Goal: Information Seeking & Learning: Learn about a topic

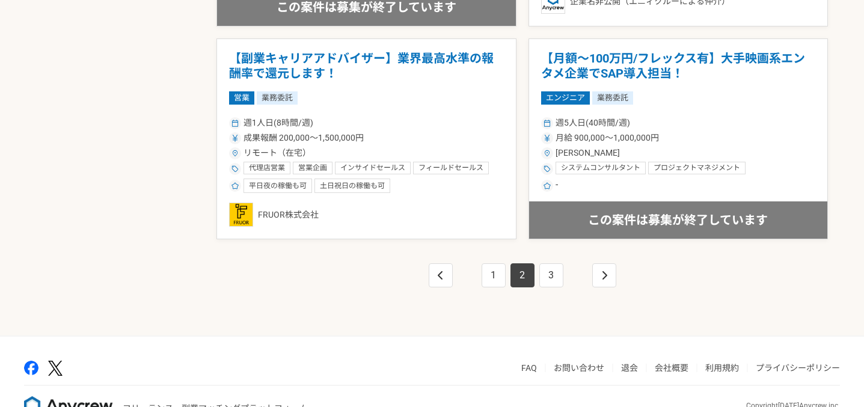
scroll to position [2173, 0]
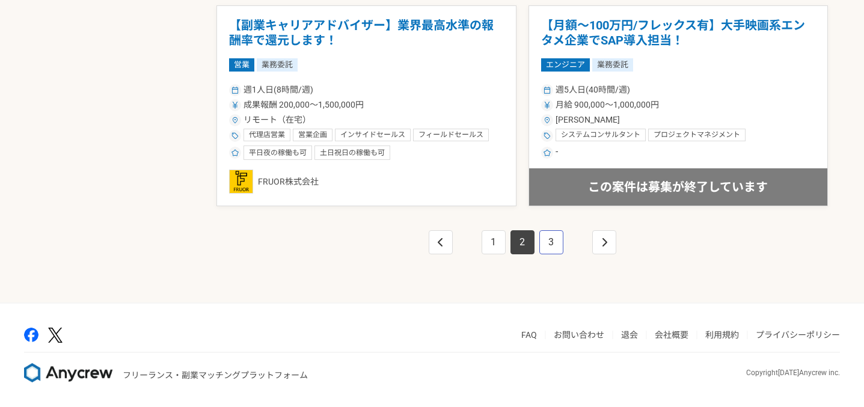
click at [549, 242] on link "3" at bounding box center [552, 242] width 24 height 24
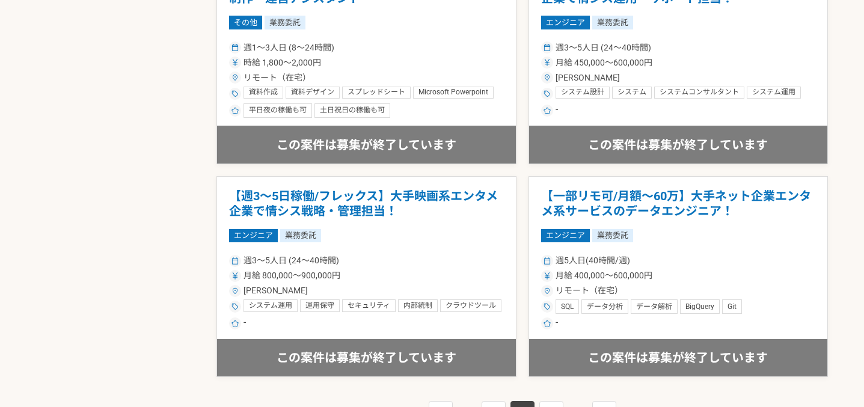
scroll to position [2173, 0]
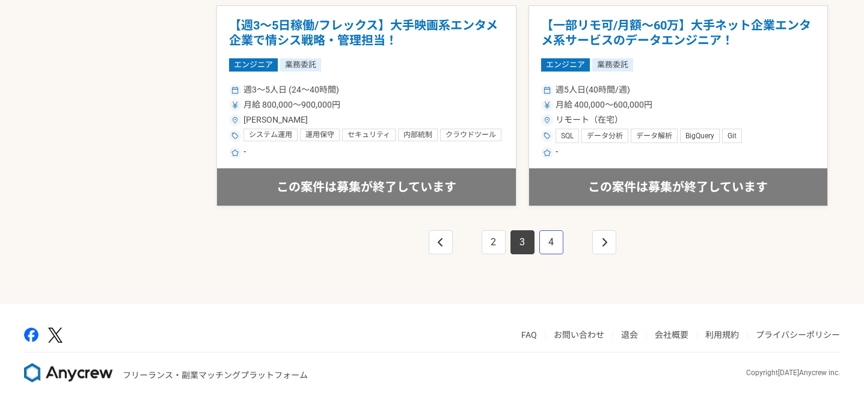
click at [549, 248] on link "4" at bounding box center [552, 242] width 24 height 24
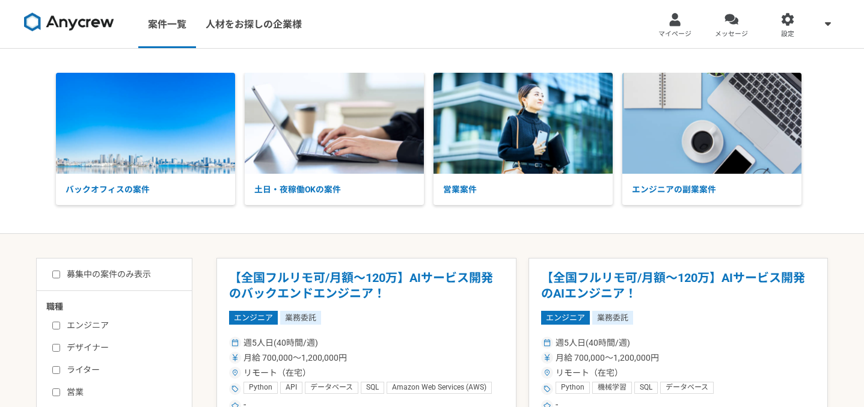
click at [57, 272] on input "募集中の案件のみ表示" at bounding box center [56, 275] width 8 height 8
checkbox input "true"
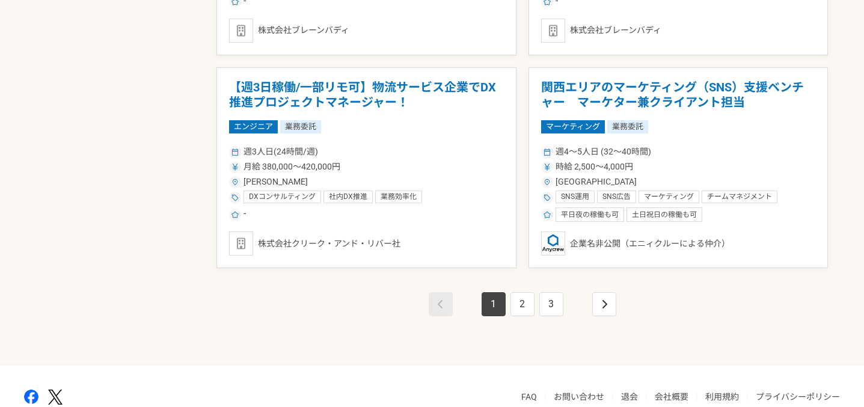
scroll to position [2173, 0]
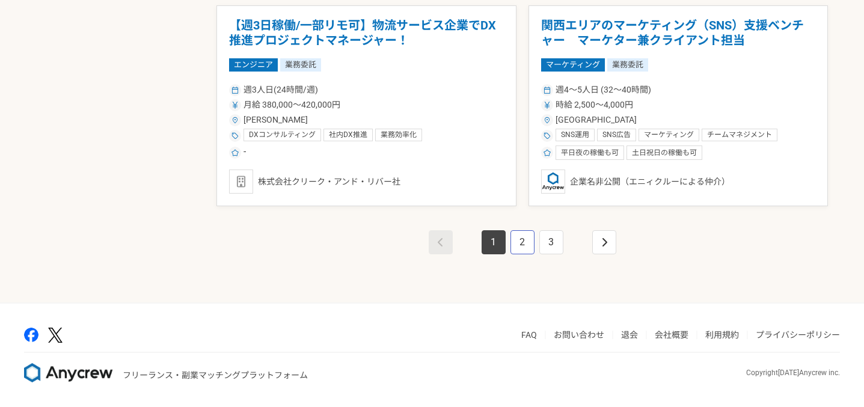
click at [528, 245] on link "2" at bounding box center [523, 242] width 24 height 24
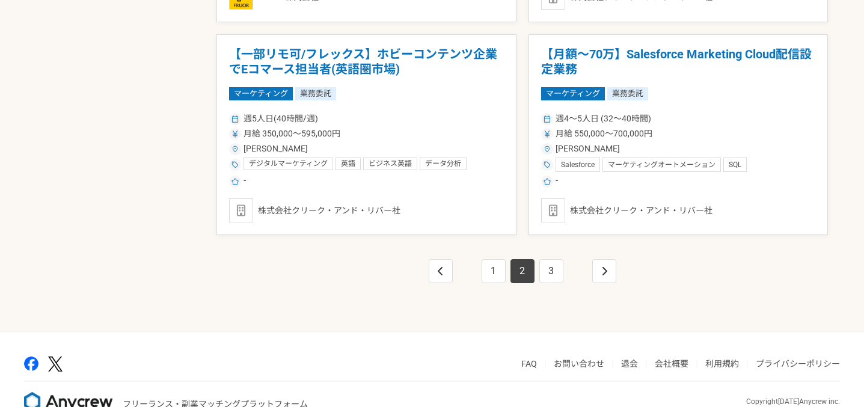
scroll to position [2173, 0]
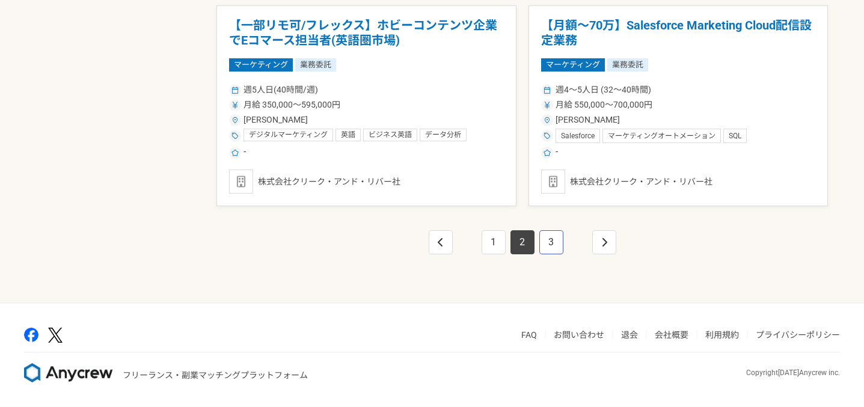
click at [544, 254] on link "3" at bounding box center [552, 242] width 24 height 24
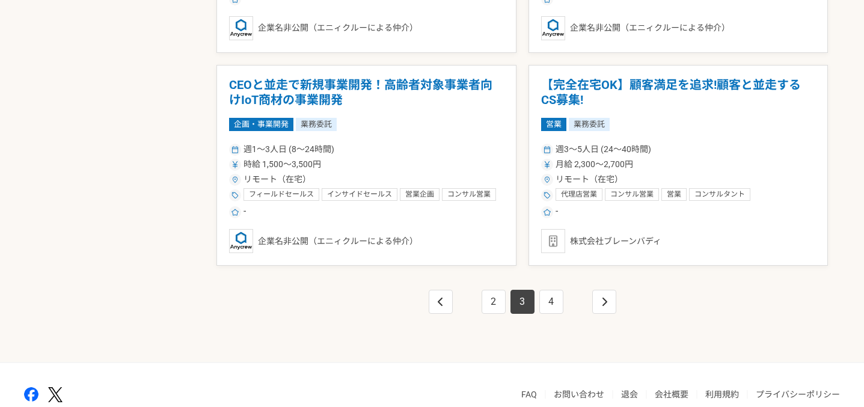
scroll to position [2117, 0]
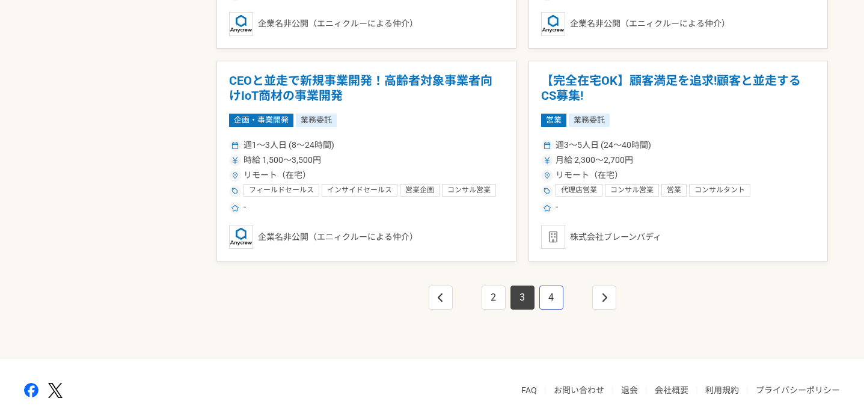
click at [552, 303] on link "4" at bounding box center [552, 298] width 24 height 24
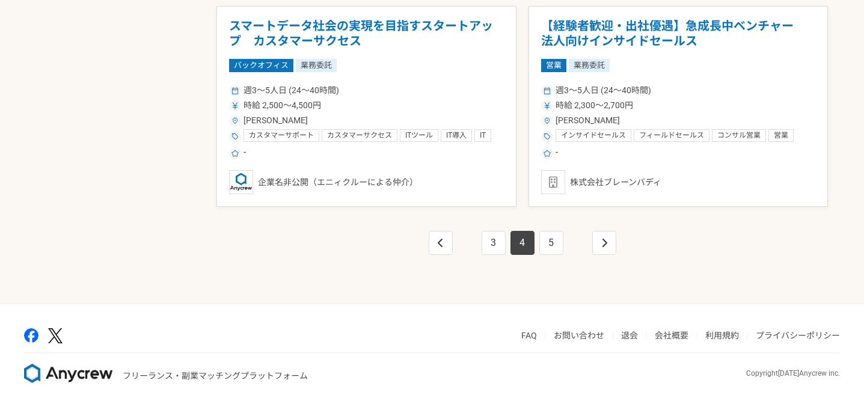
scroll to position [2173, 0]
click at [555, 247] on link "5" at bounding box center [552, 242] width 24 height 24
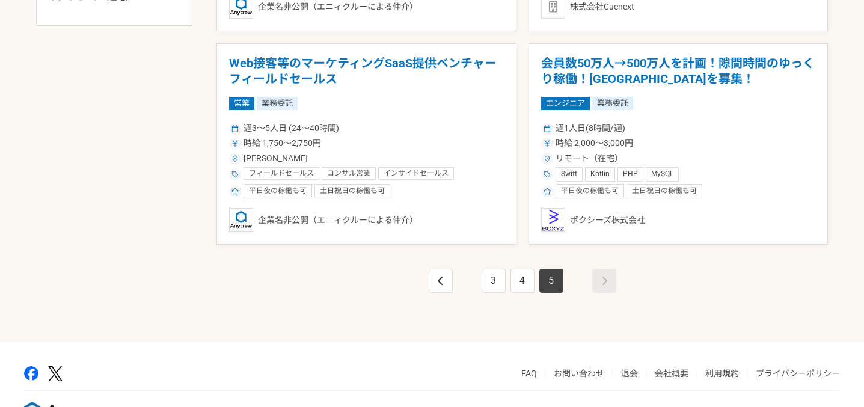
scroll to position [679, 0]
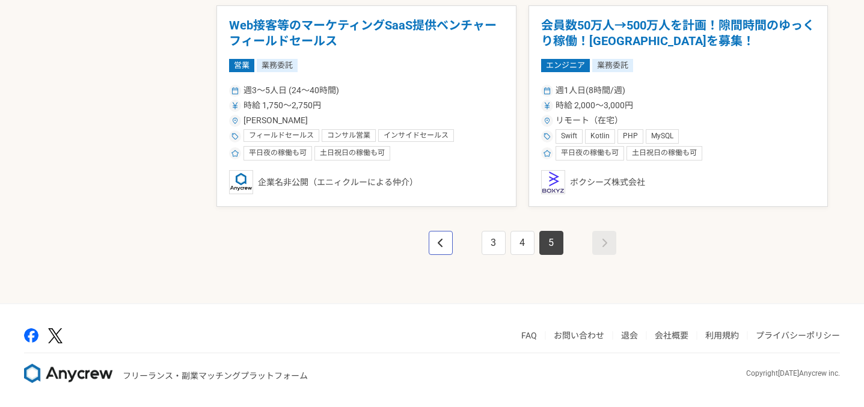
click at [442, 246] on icon "pagination" at bounding box center [440, 243] width 5 height 8
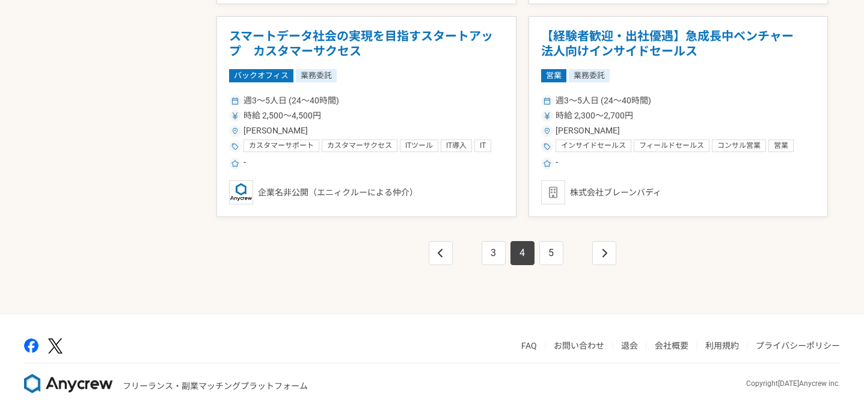
scroll to position [2173, 0]
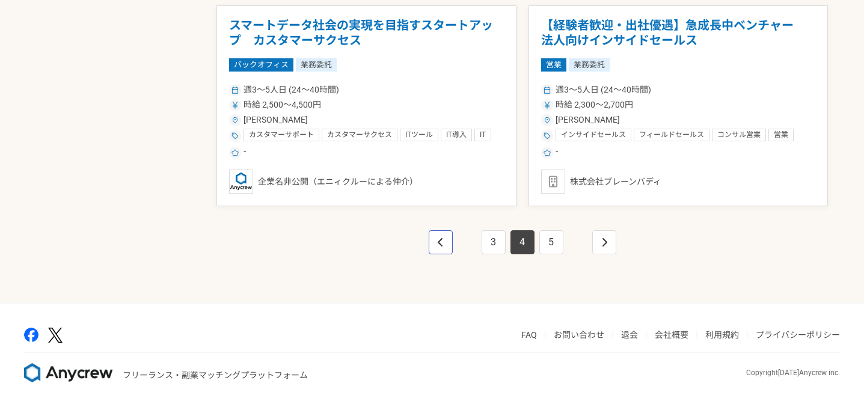
click at [441, 248] on link "pagination" at bounding box center [441, 242] width 24 height 24
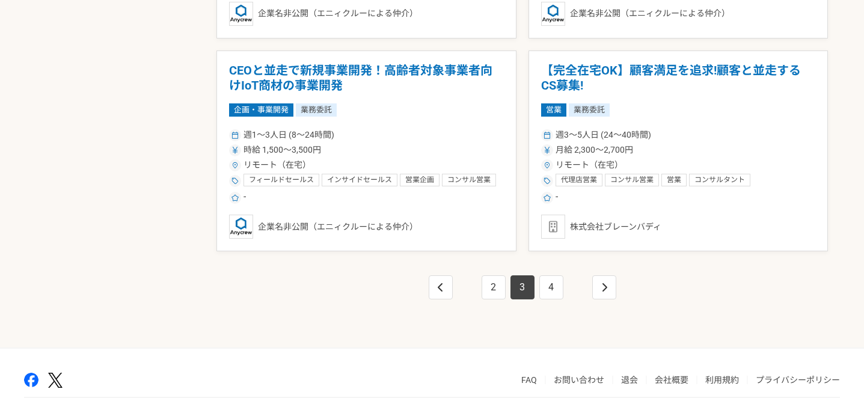
scroll to position [2173, 0]
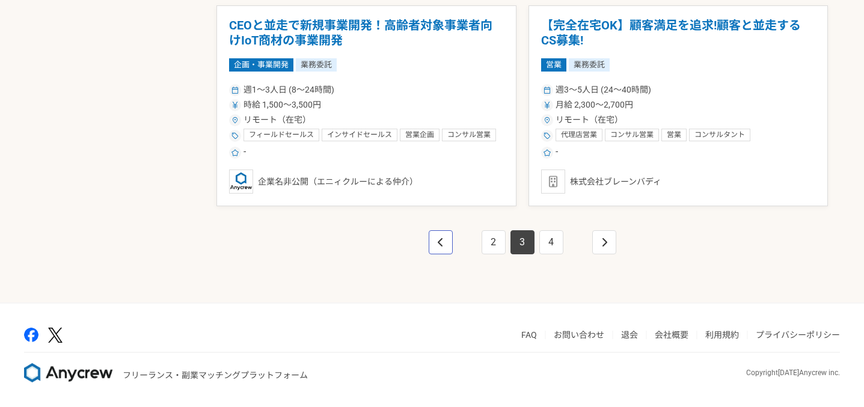
click at [442, 237] on link "pagination" at bounding box center [441, 242] width 24 height 24
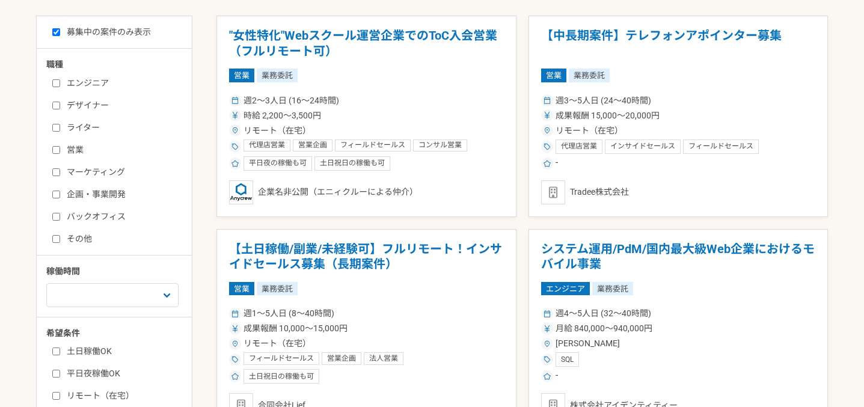
scroll to position [241, 0]
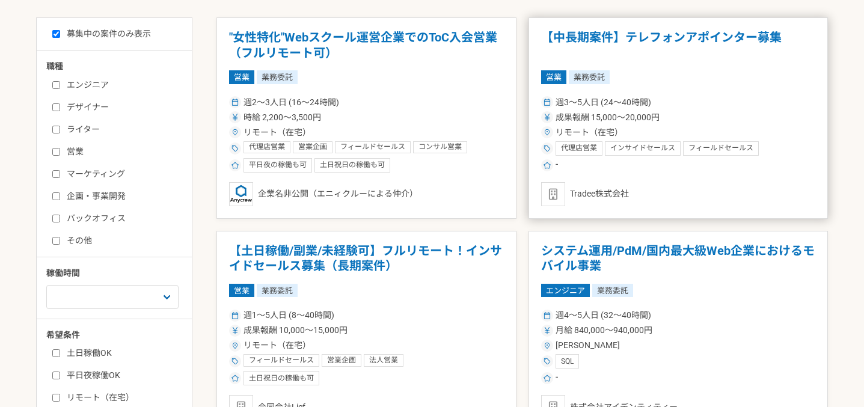
click at [691, 175] on article "【中長期案件】テレフォンアポインター募集 営業 業務委託 週3〜5人日 (24〜40時間) 成果報酬 15,000〜20,000円 リモート（在宅） 代理店営…" at bounding box center [679, 118] width 300 height 202
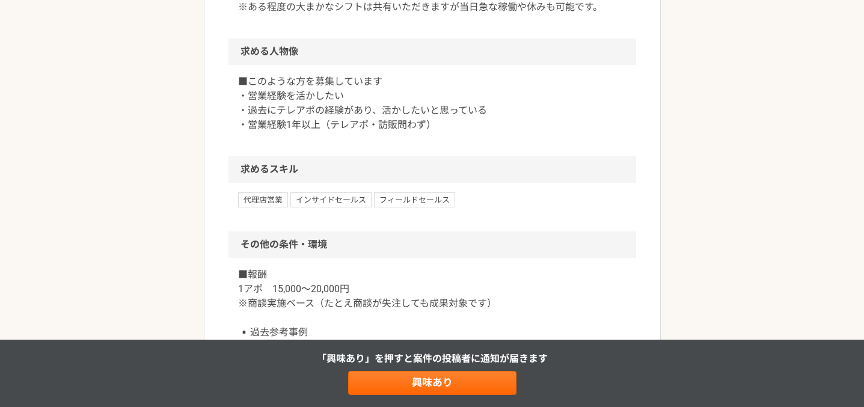
scroll to position [834, 0]
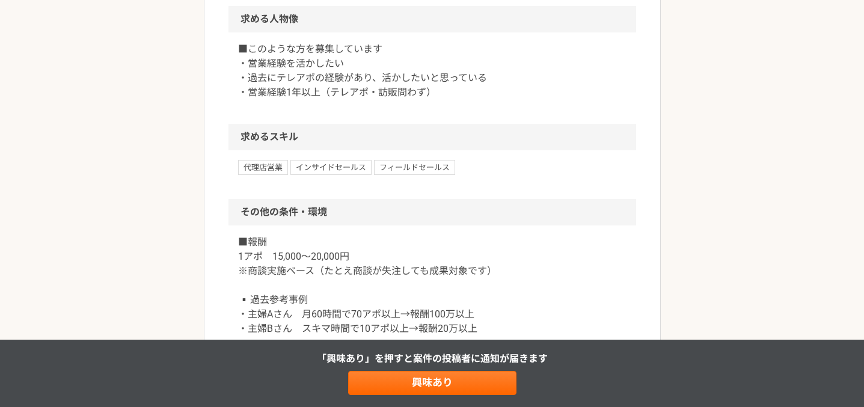
click at [485, 174] on div "代理店営業 インサイドセールス フィールドセールス" at bounding box center [432, 167] width 389 height 14
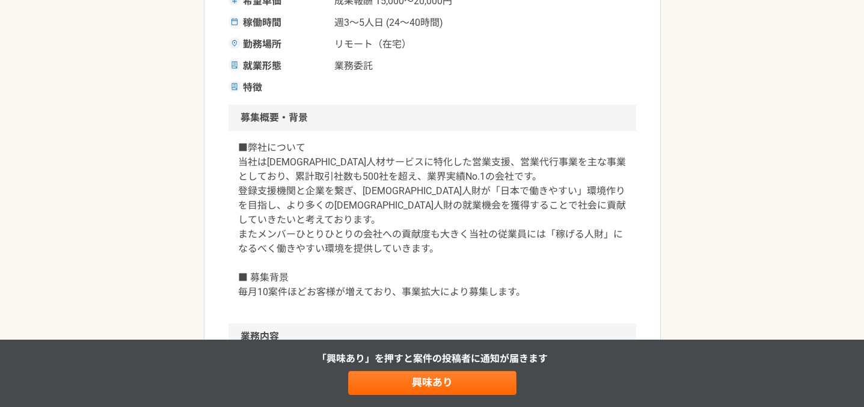
scroll to position [0, 0]
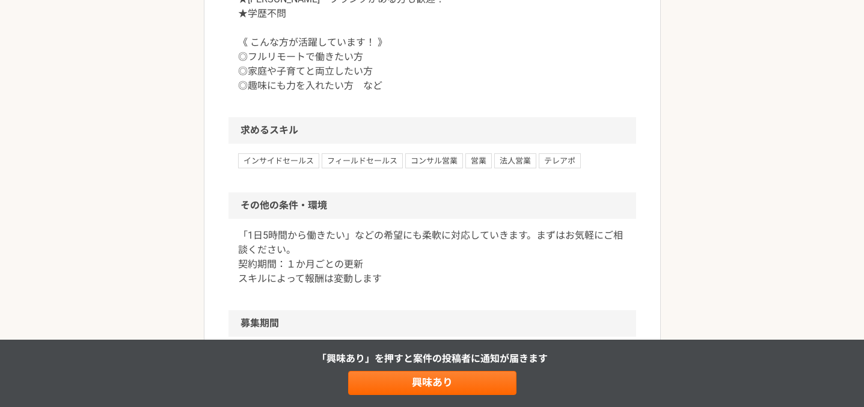
scroll to position [740, 0]
